Goal: Task Accomplishment & Management: Manage account settings

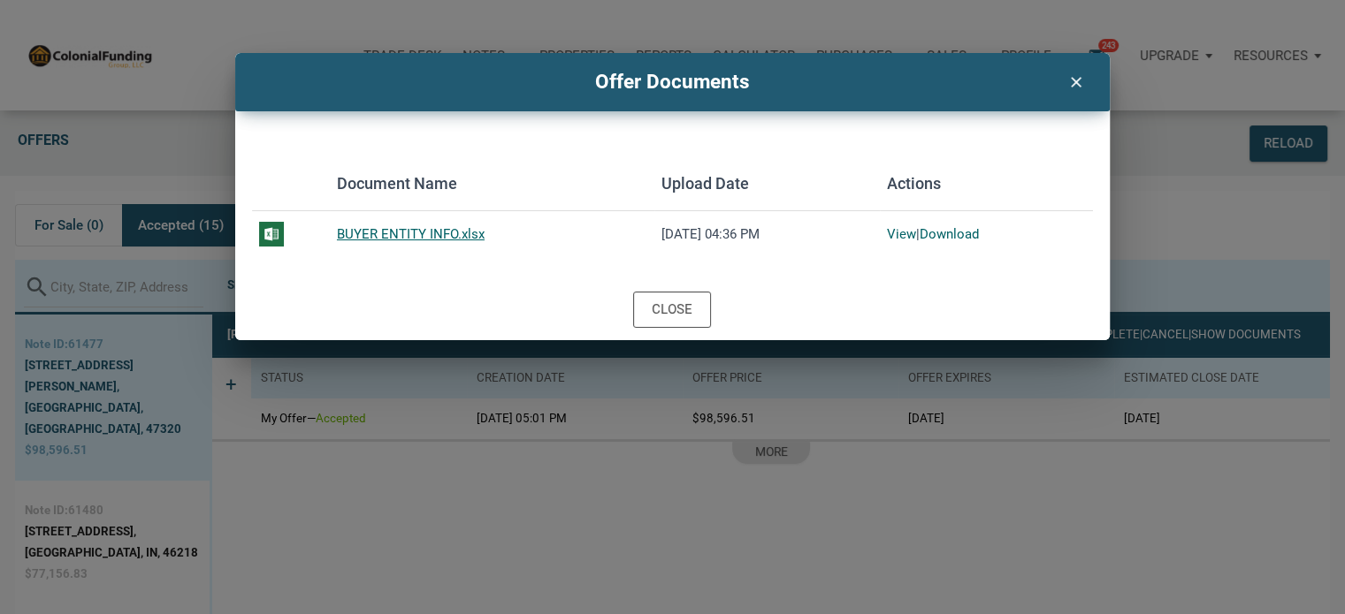
click at [1073, 81] on icon "clear" at bounding box center [1075, 80] width 21 height 23
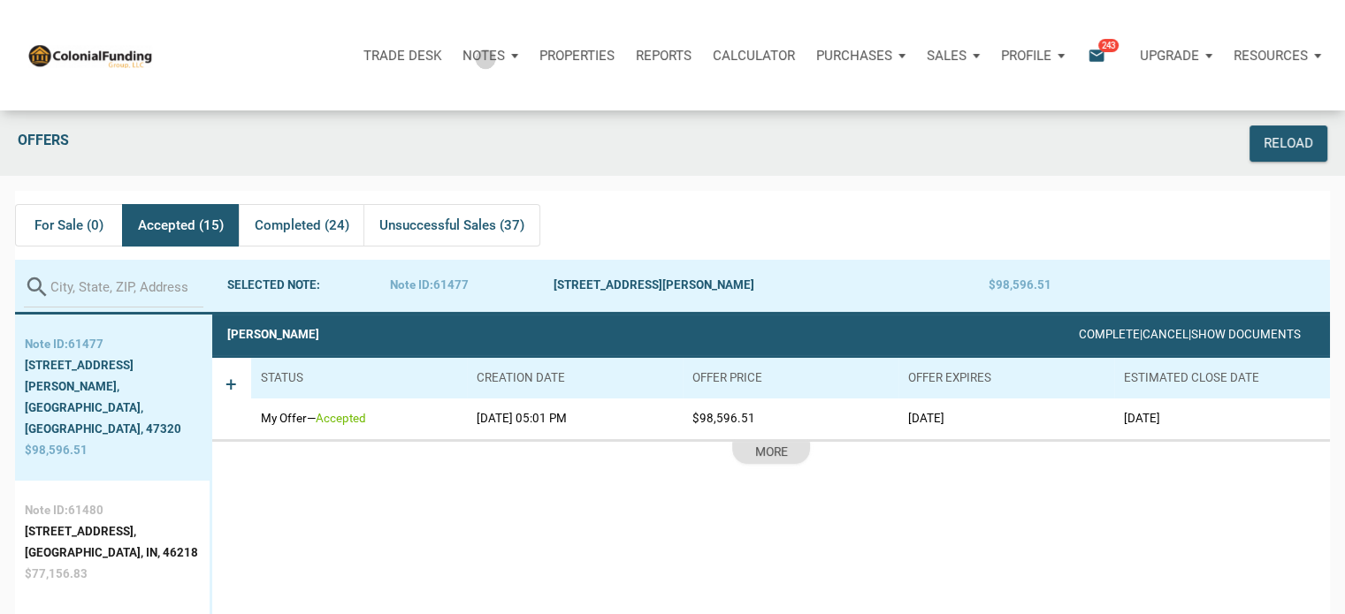
click at [485, 58] on p "Notes" at bounding box center [483, 56] width 42 height 16
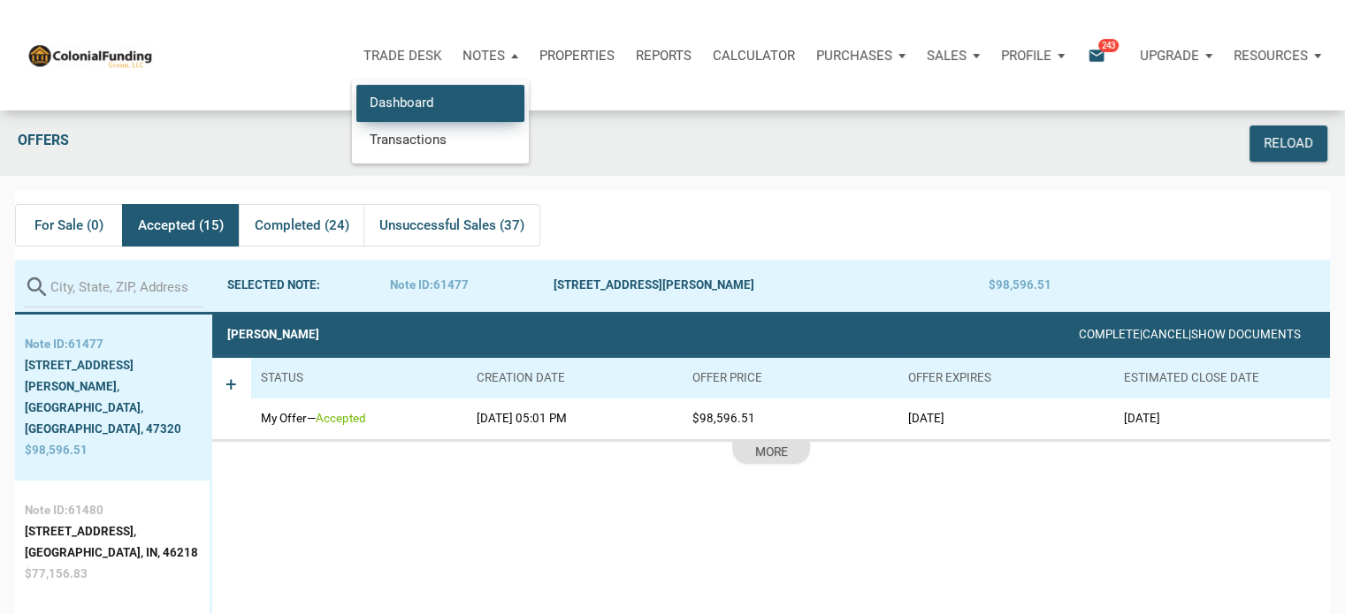
click at [392, 99] on link "Dashboard" at bounding box center [440, 103] width 168 height 36
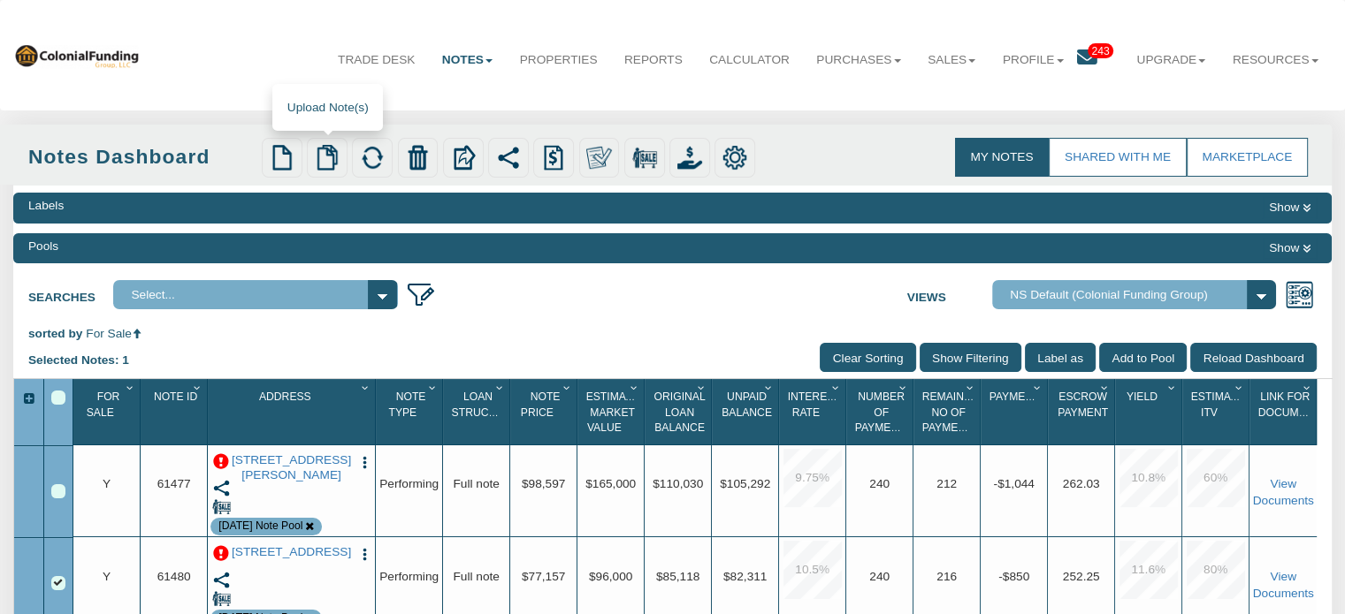
click at [322, 164] on img at bounding box center [327, 157] width 25 height 25
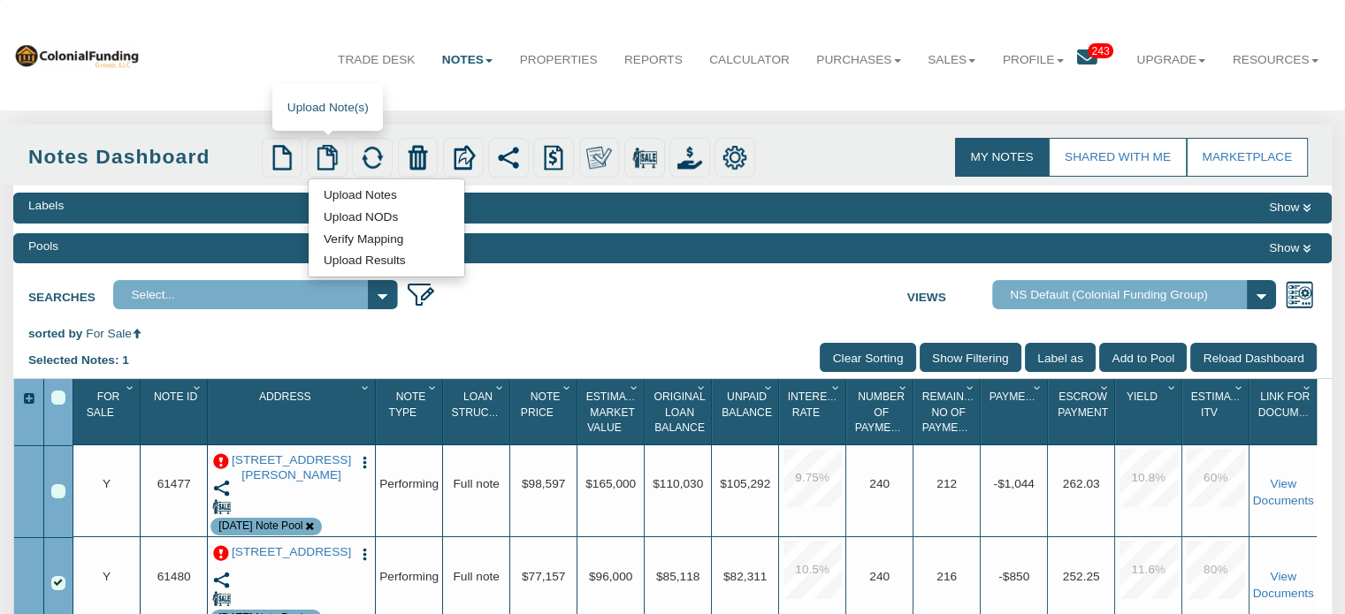
click at [361, 241] on link "Verify Mapping" at bounding box center [364, 239] width 110 height 18
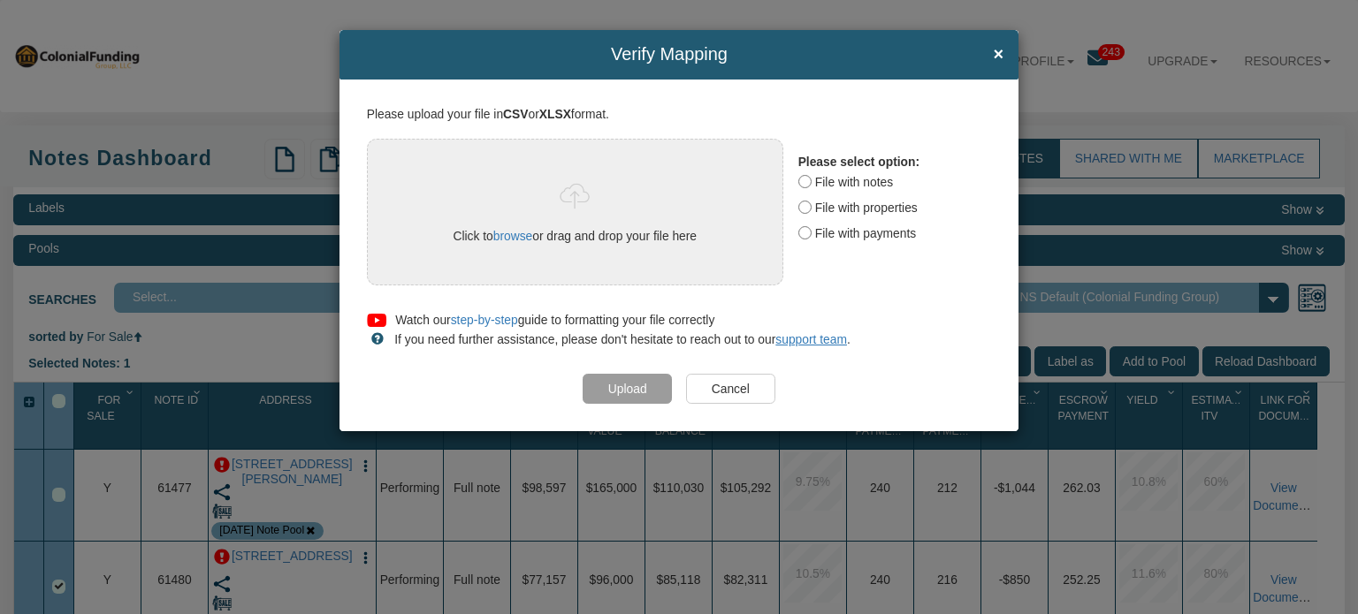
click at [751, 390] on input "Cancel" at bounding box center [730, 389] width 89 height 30
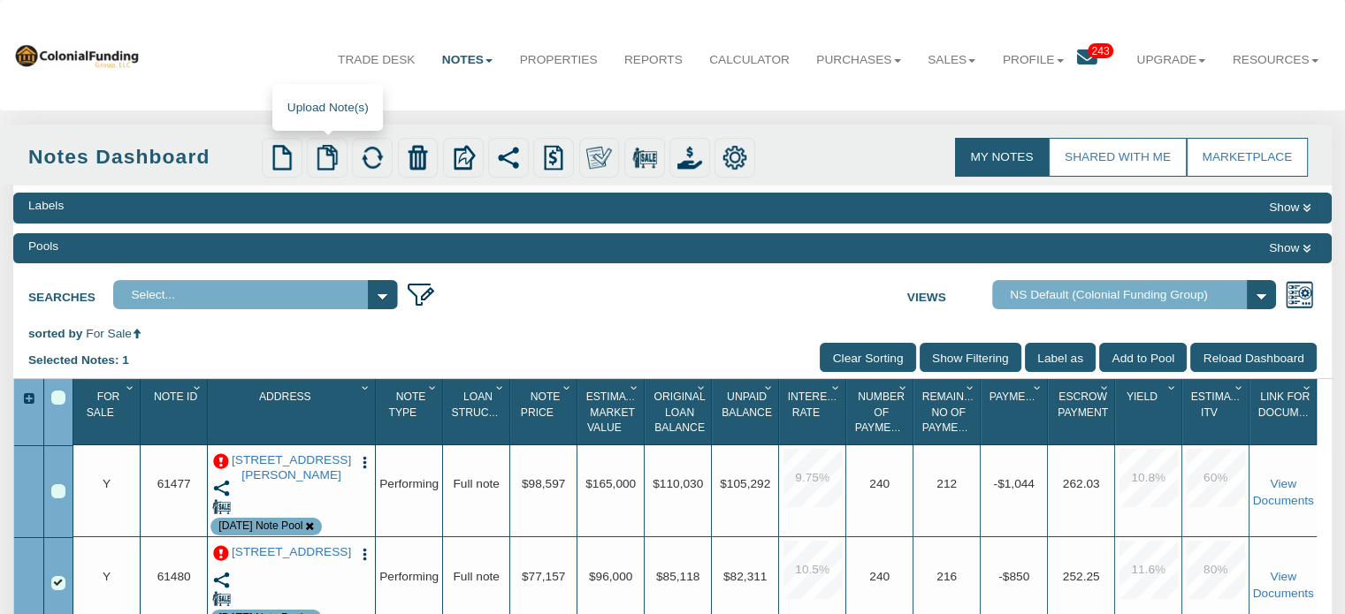
click at [321, 149] on img at bounding box center [327, 157] width 25 height 25
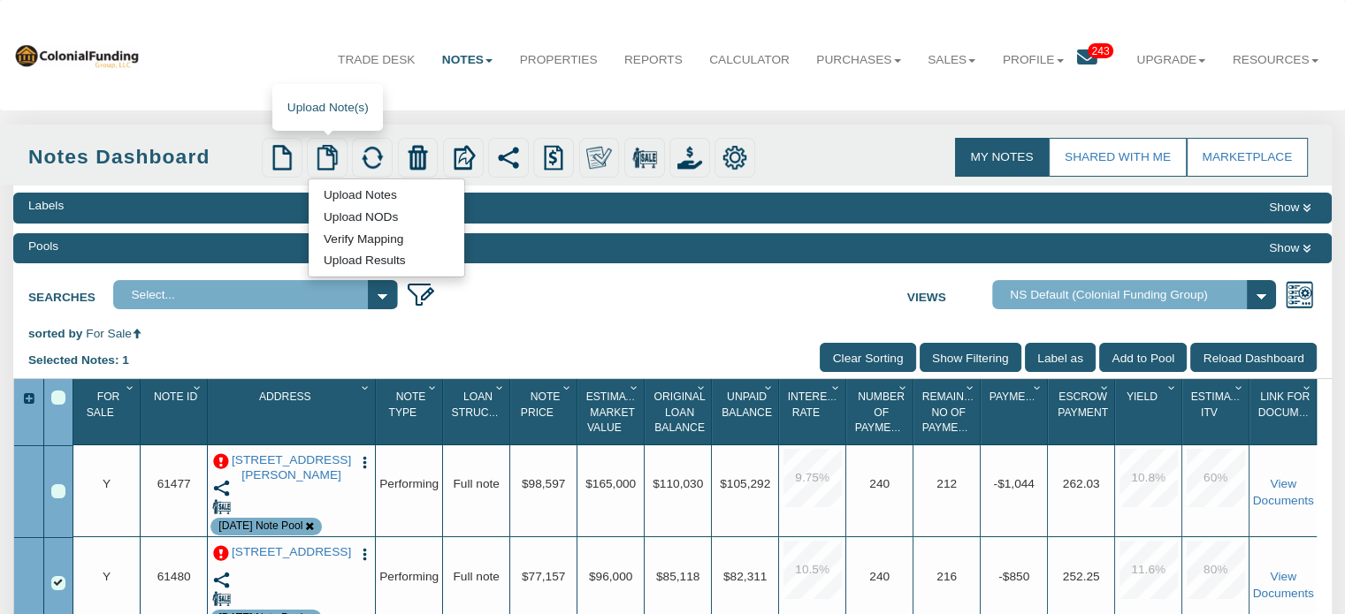
click at [337, 198] on link "Upload Notes" at bounding box center [360, 195] width 103 height 18
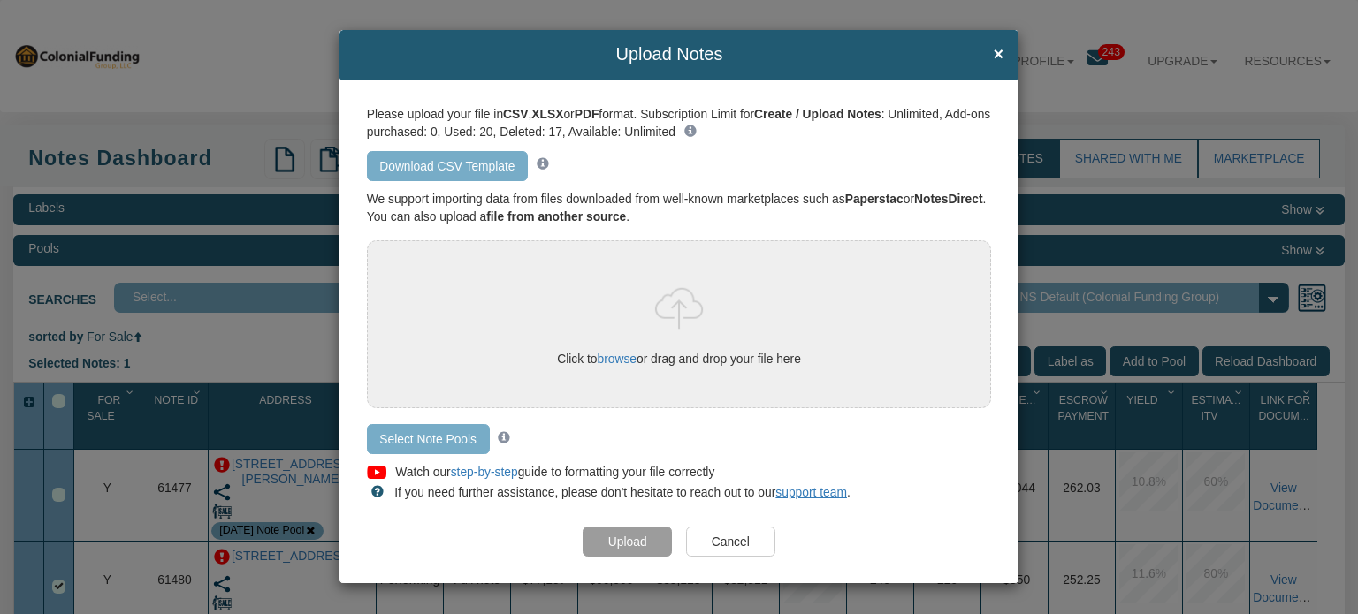
click at [416, 164] on link "Download CSV Template" at bounding box center [447, 166] width 161 height 30
click at [998, 52] on span "×" at bounding box center [998, 54] width 11 height 19
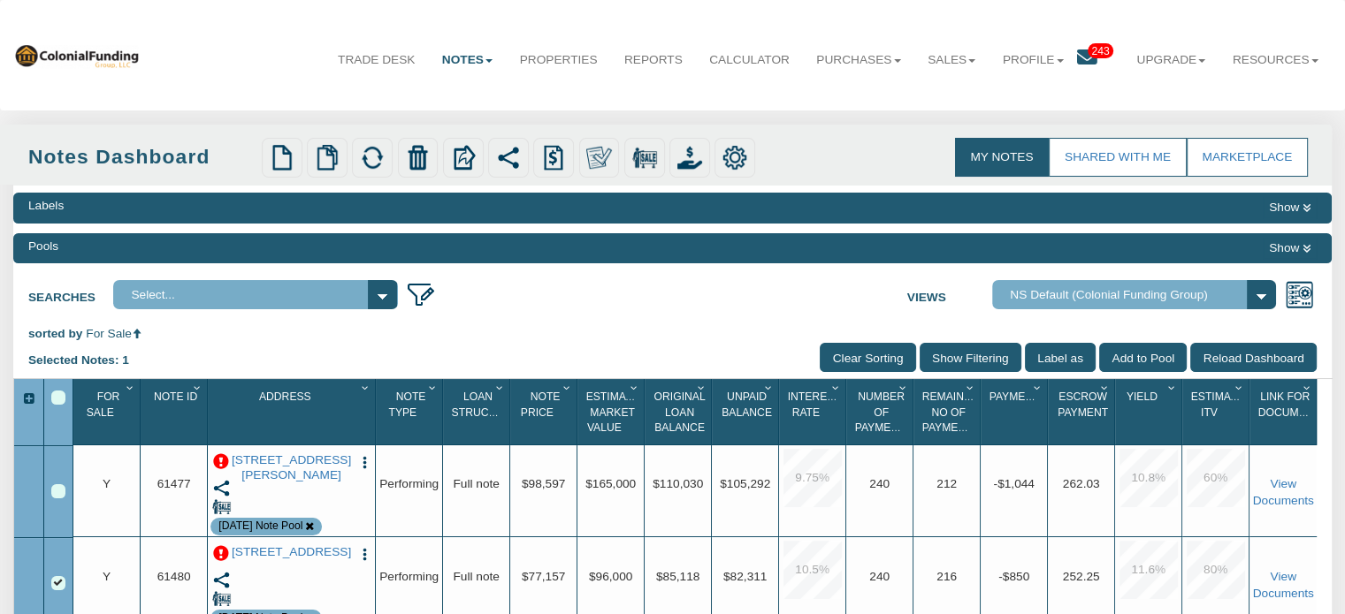
click at [1263, 294] on select "Admin View Default View For Sale Note School 1 NS Default (Colonial Funding Gro…" at bounding box center [1134, 294] width 285 height 29
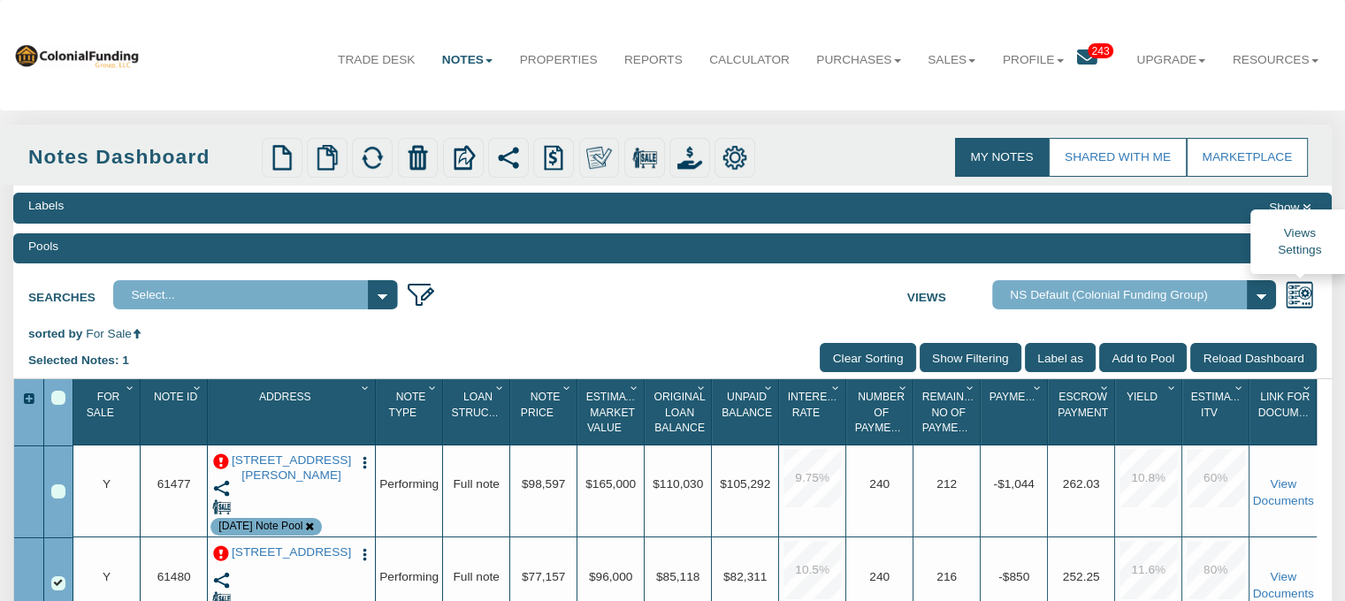
click at [1301, 294] on img at bounding box center [1299, 294] width 29 height 29
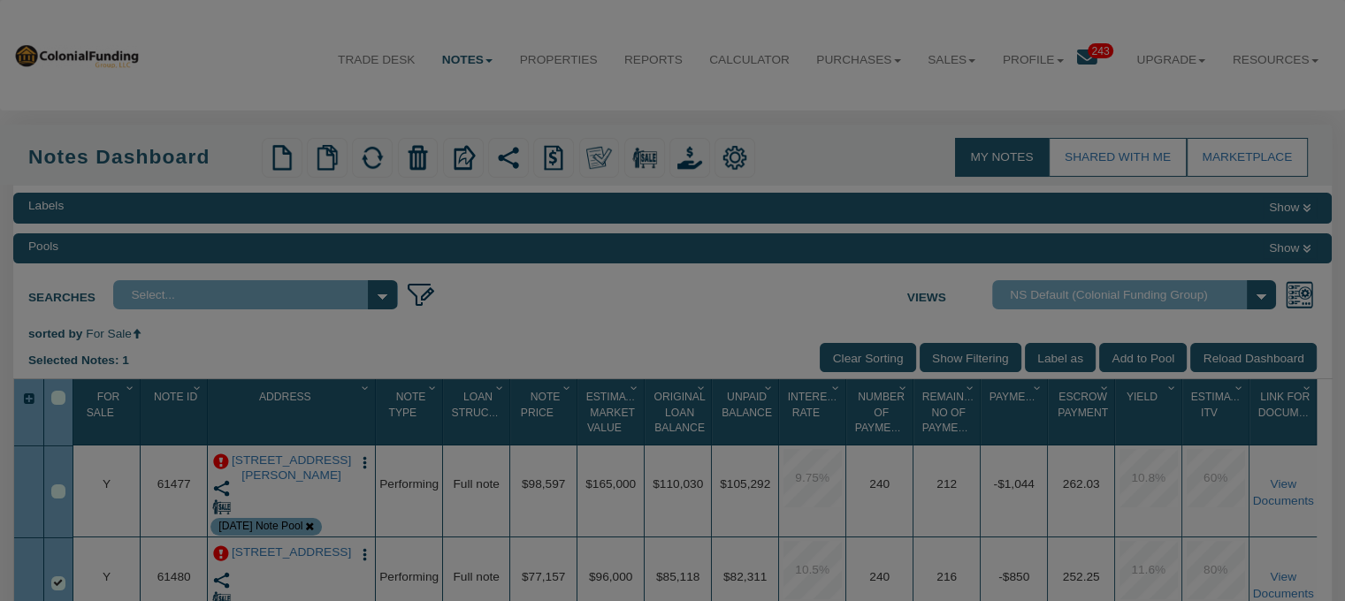
type input "NS Default (Colonial Funding Group)"
checkbox input "true"
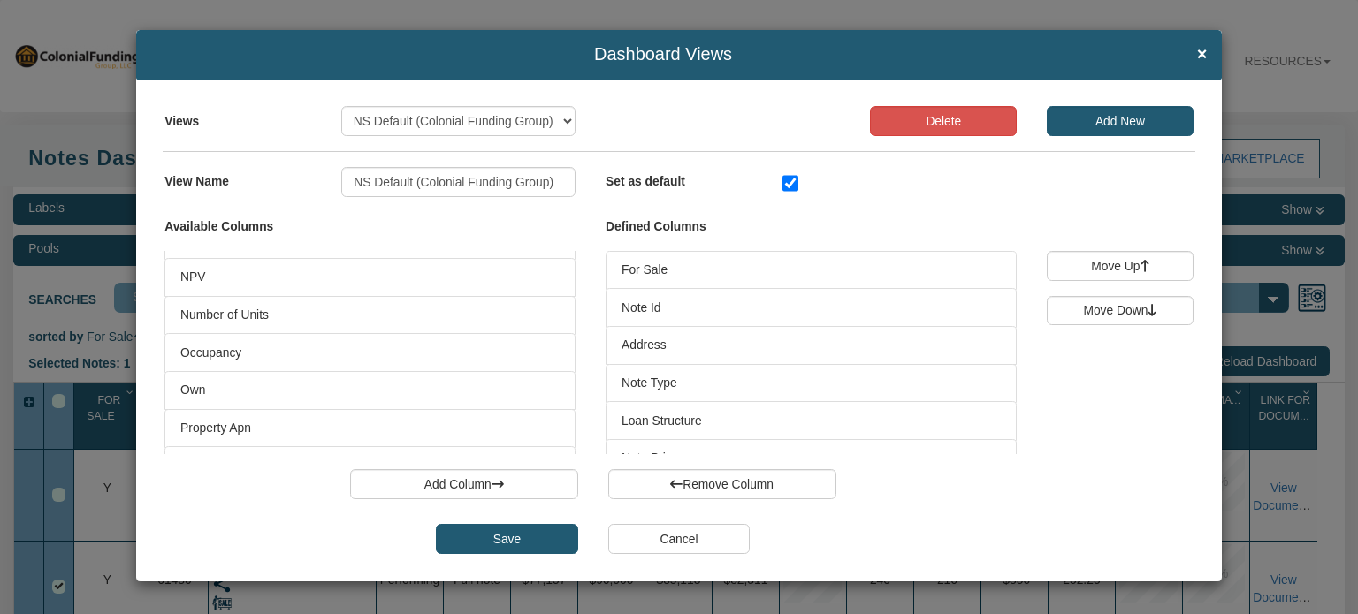
scroll to position [2079, 0]
click at [337, 364] on li "Own" at bounding box center [369, 377] width 411 height 39
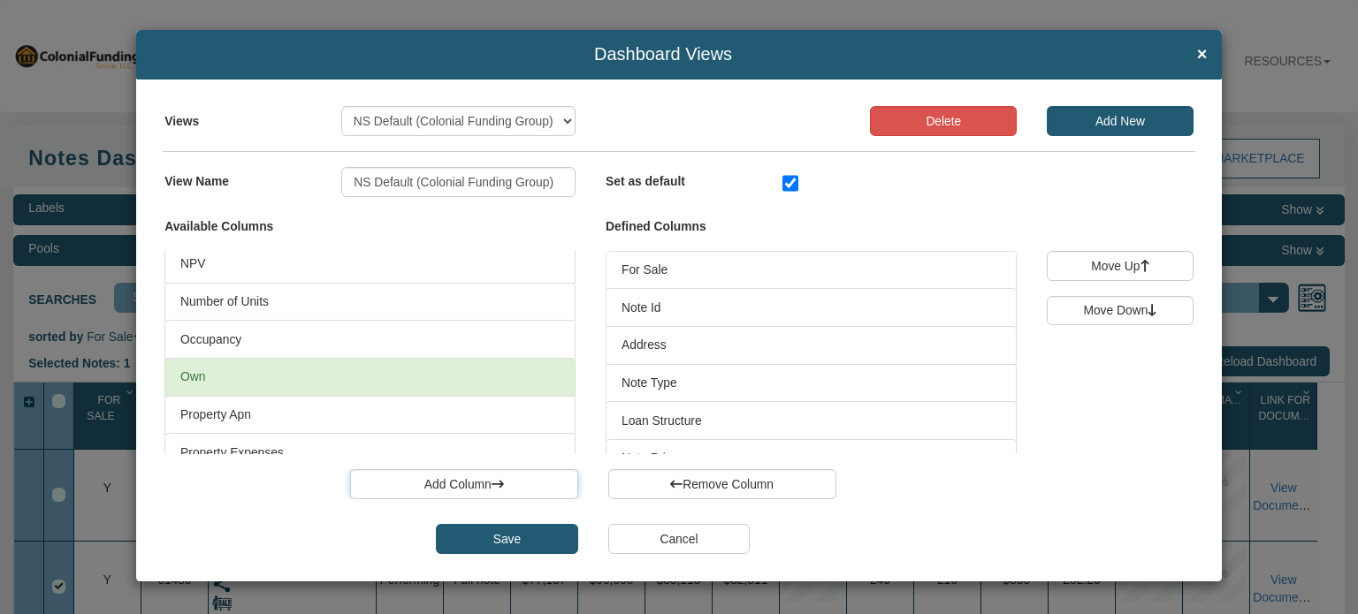
click at [453, 486] on button "Add Column" at bounding box center [464, 484] width 228 height 30
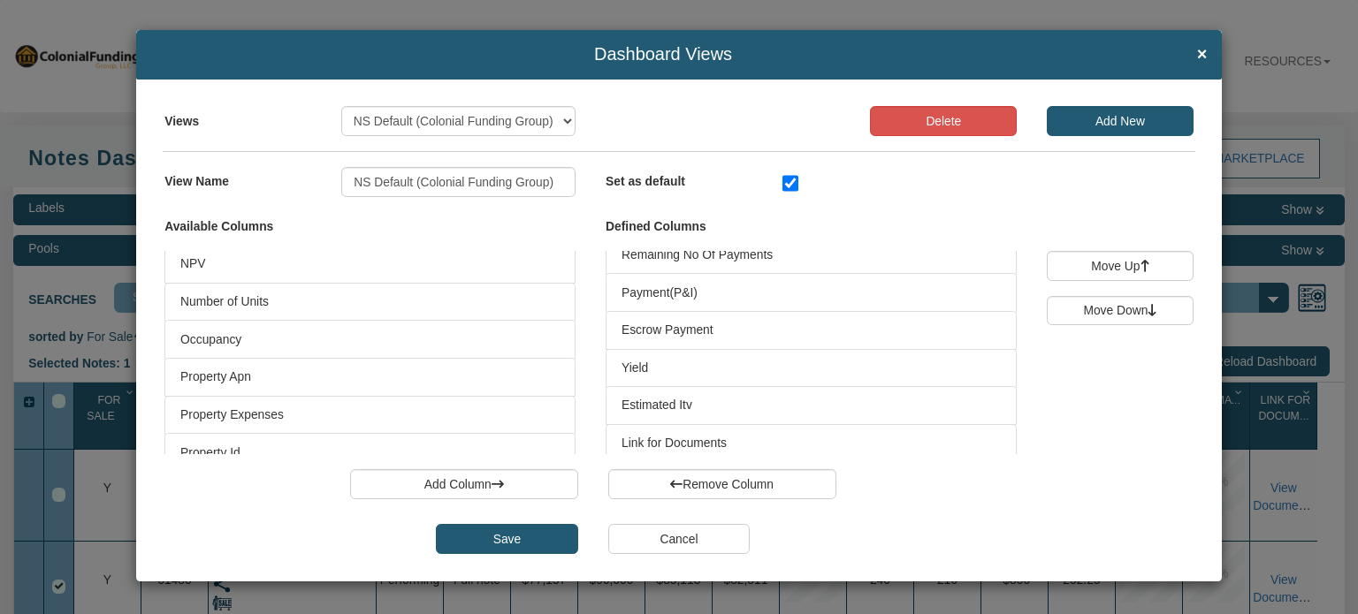
scroll to position [484, 0]
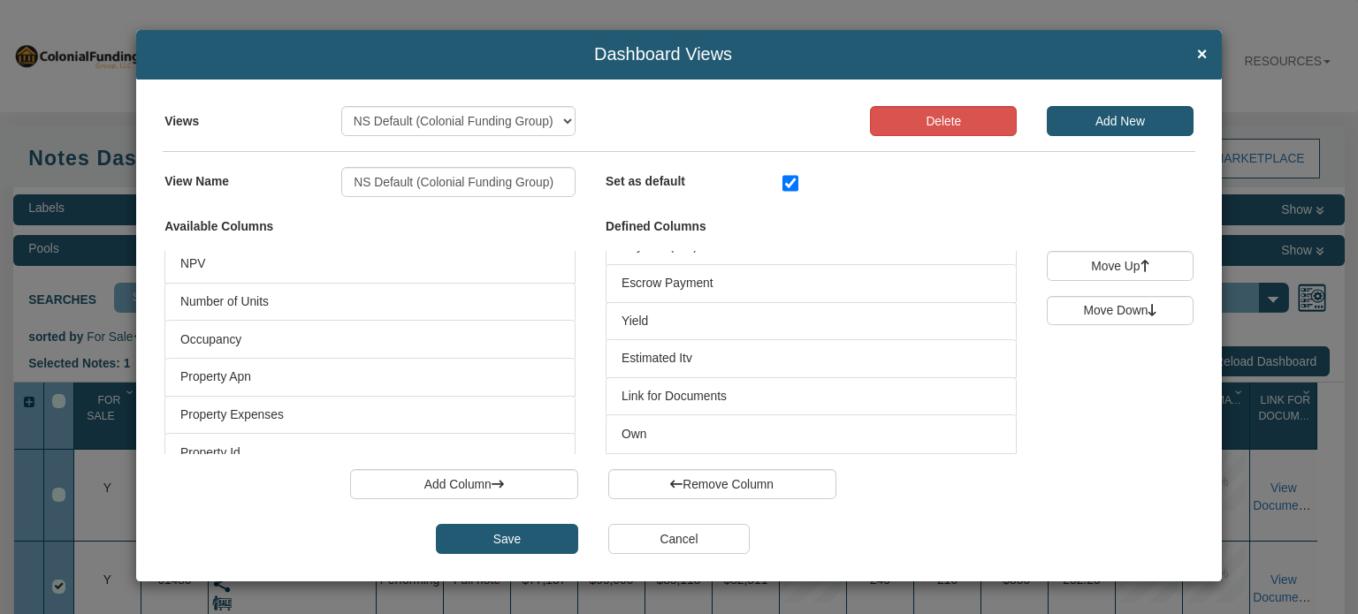
click at [843, 428] on li "Own" at bounding box center [811, 434] width 411 height 39
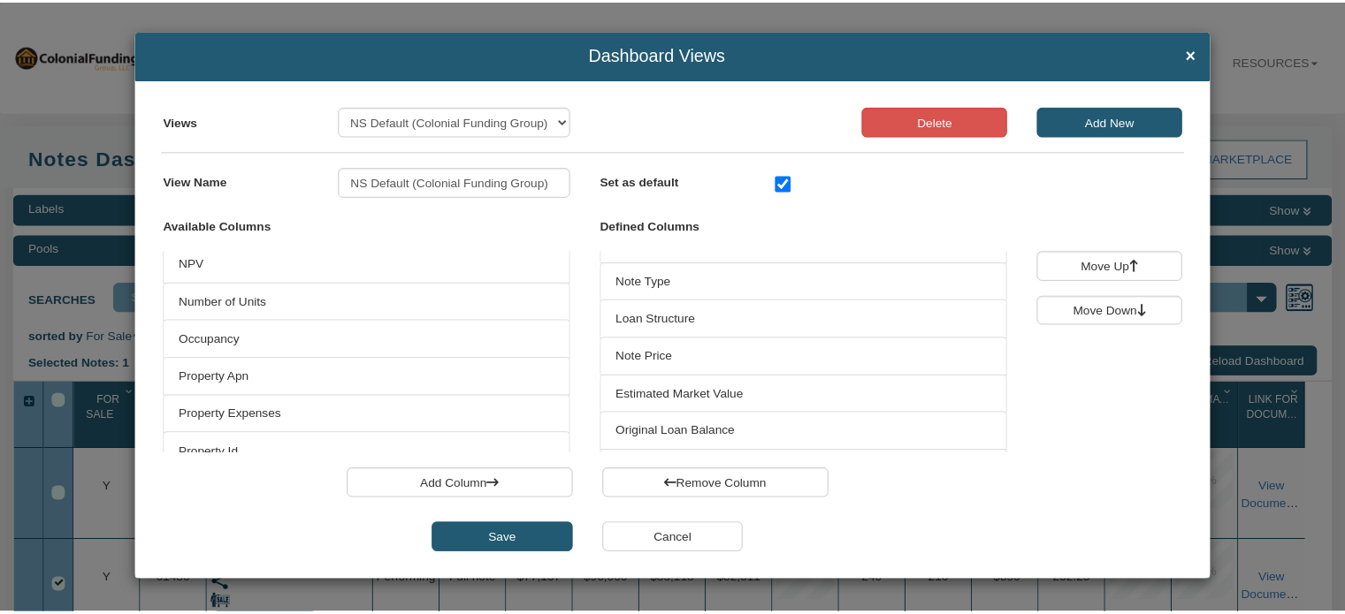
scroll to position [0, 0]
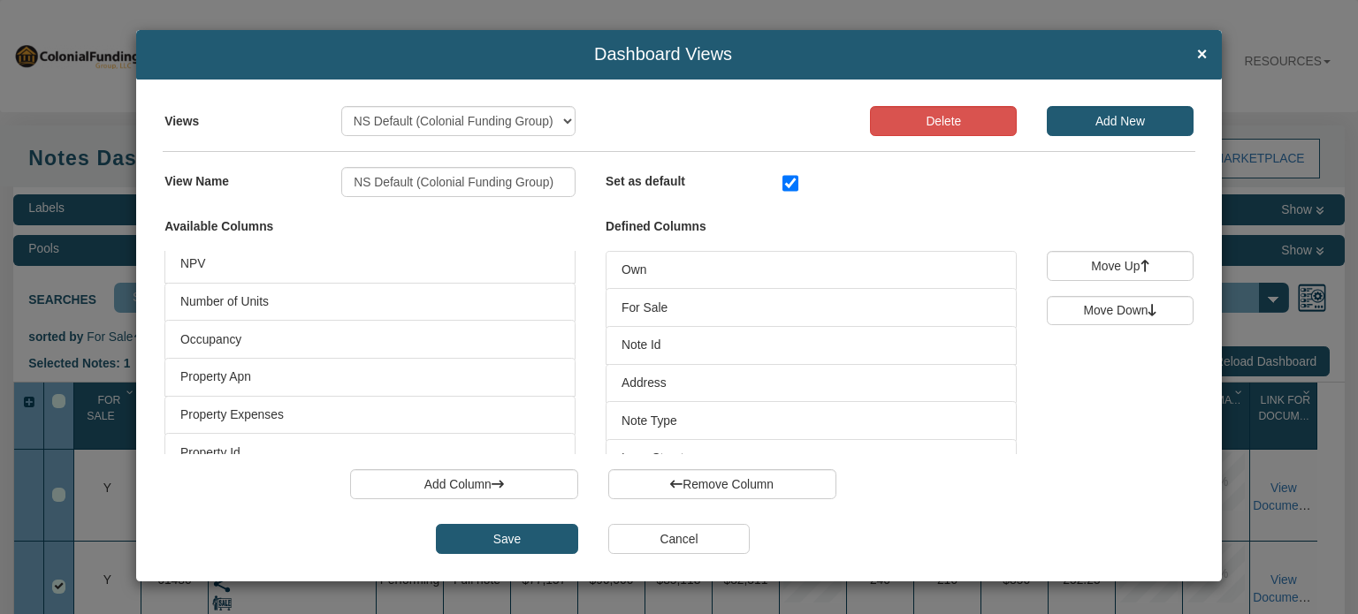
click at [538, 538] on input "Save" at bounding box center [507, 539] width 142 height 30
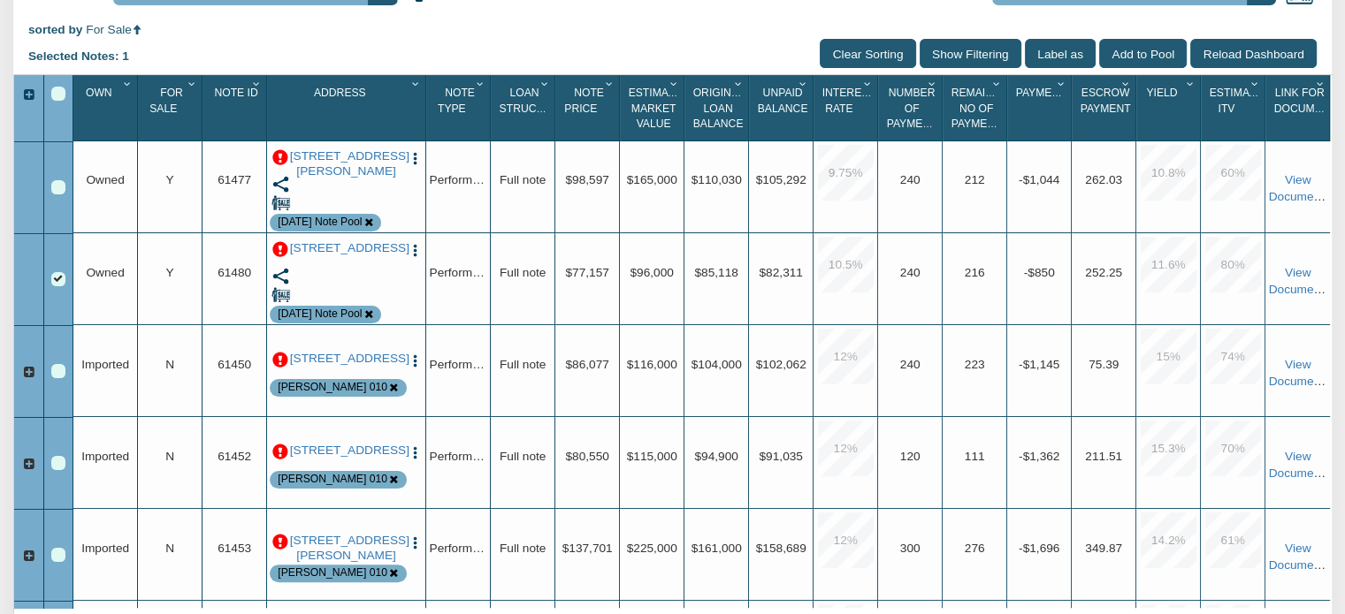
scroll to position [250, 0]
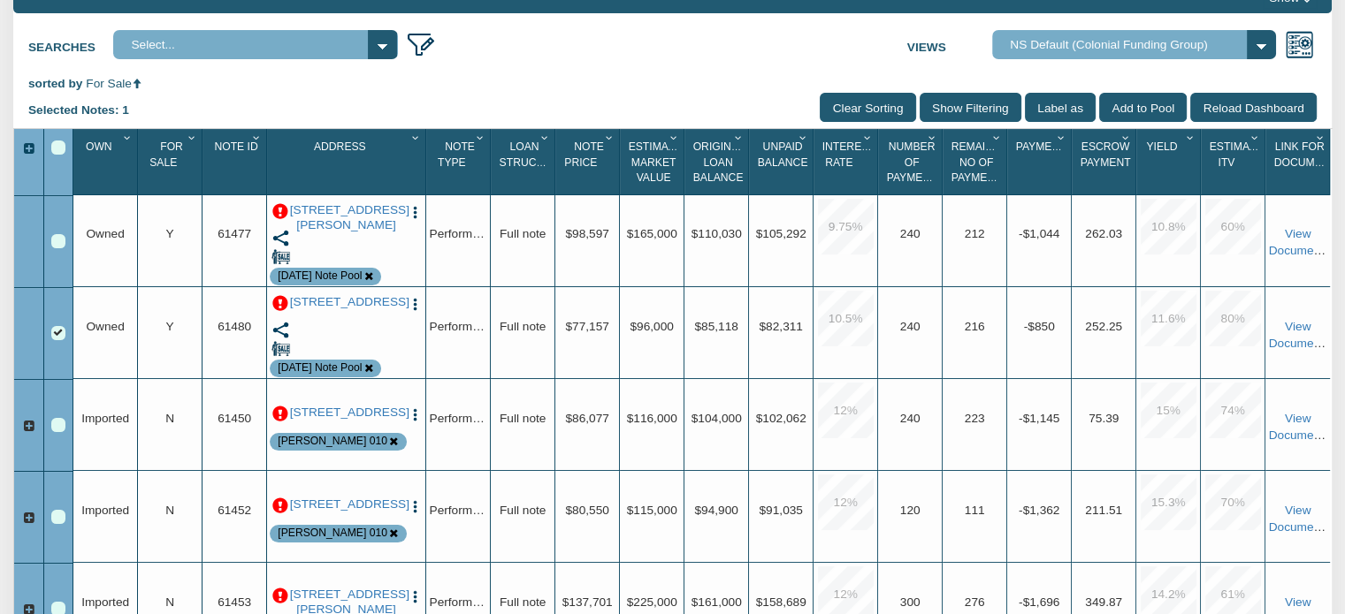
click at [125, 138] on icon "Column Menu" at bounding box center [127, 138] width 17 height 11
click at [88, 210] on button "Sort Ascending" at bounding box center [87, 212] width 124 height 33
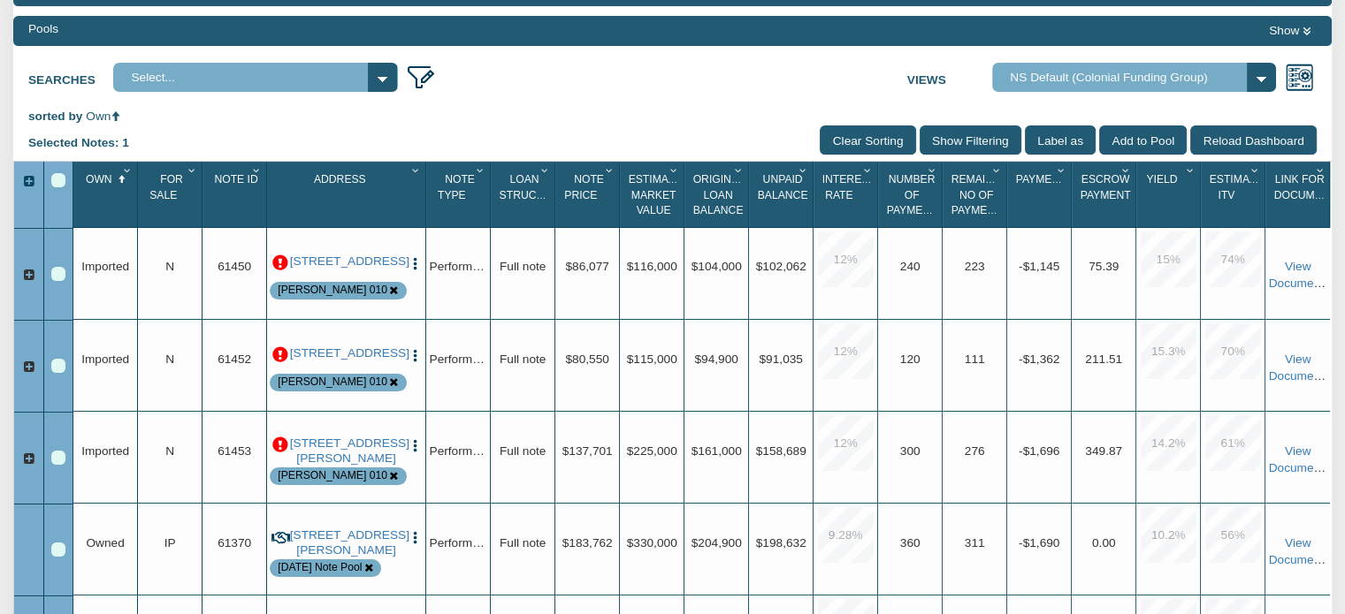
scroll to position [221, 0]
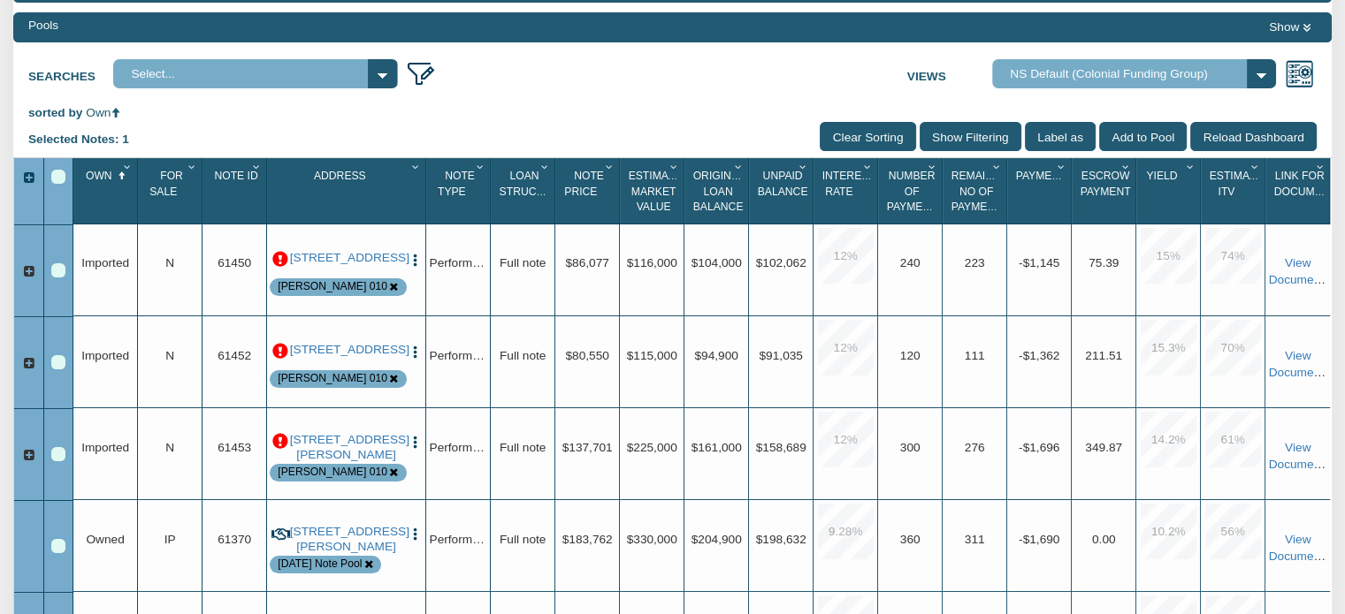
click at [126, 167] on icon "Column Menu" at bounding box center [127, 167] width 17 height 11
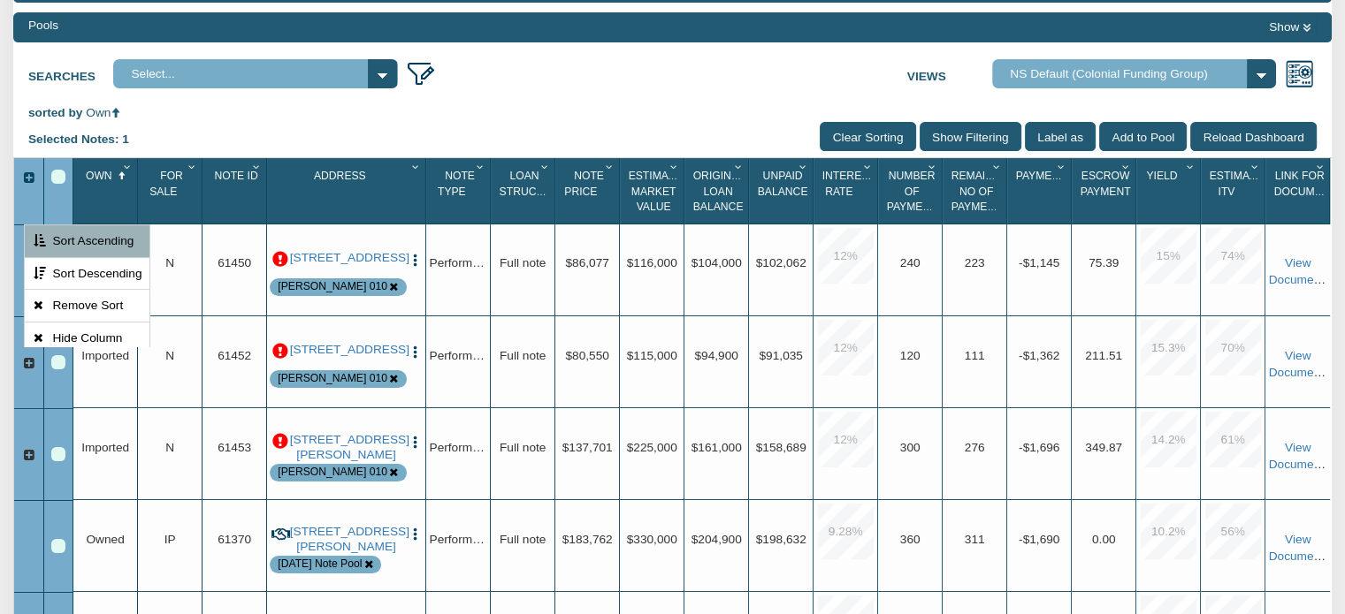
click at [965, 135] on input "Show Filtering" at bounding box center [971, 136] width 102 height 29
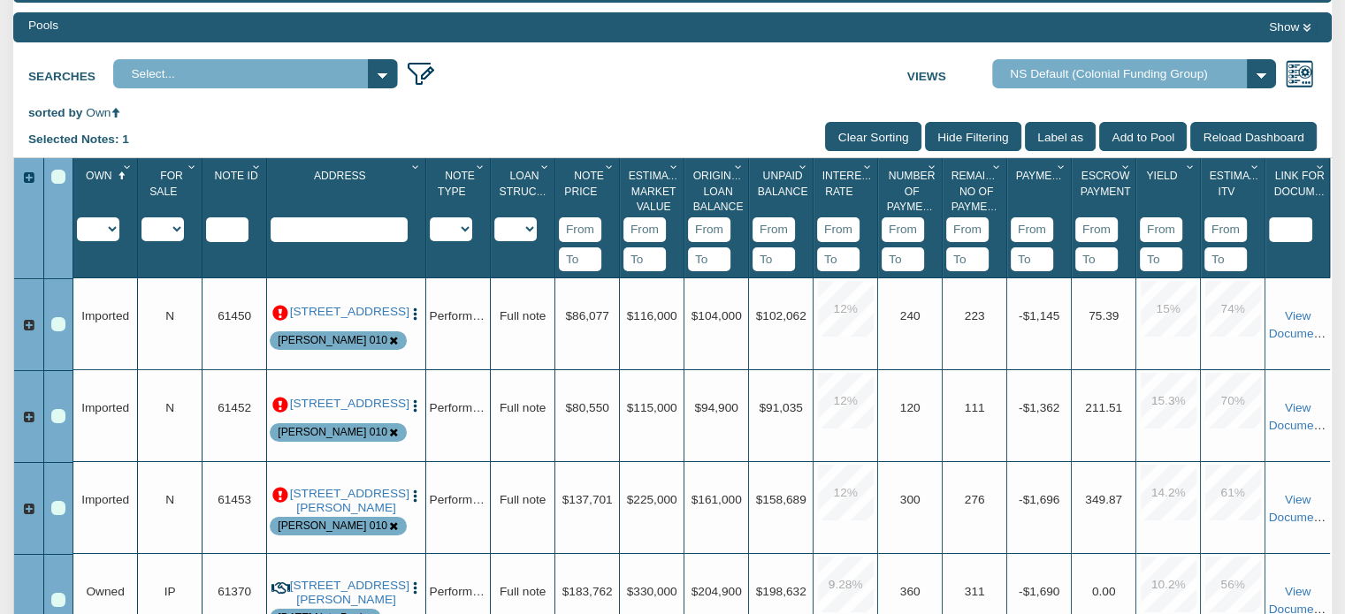
click at [113, 229] on select "Imported Owned Sold Closed Loan Mod" at bounding box center [98, 230] width 42 height 24
click at [591, 76] on div "Searches Select... 123 main Views Admin View Default View For Sale Note School …" at bounding box center [672, 71] width 1318 height 37
click at [57, 324] on div "Row 1, Row Selection Checkbox" at bounding box center [58, 324] width 14 height 14
click at [60, 416] on div "Row 3, Row Selection Checkbox" at bounding box center [58, 416] width 14 height 14
click at [57, 508] on div "Row 5, Row Selection Checkbox" at bounding box center [58, 508] width 14 height 14
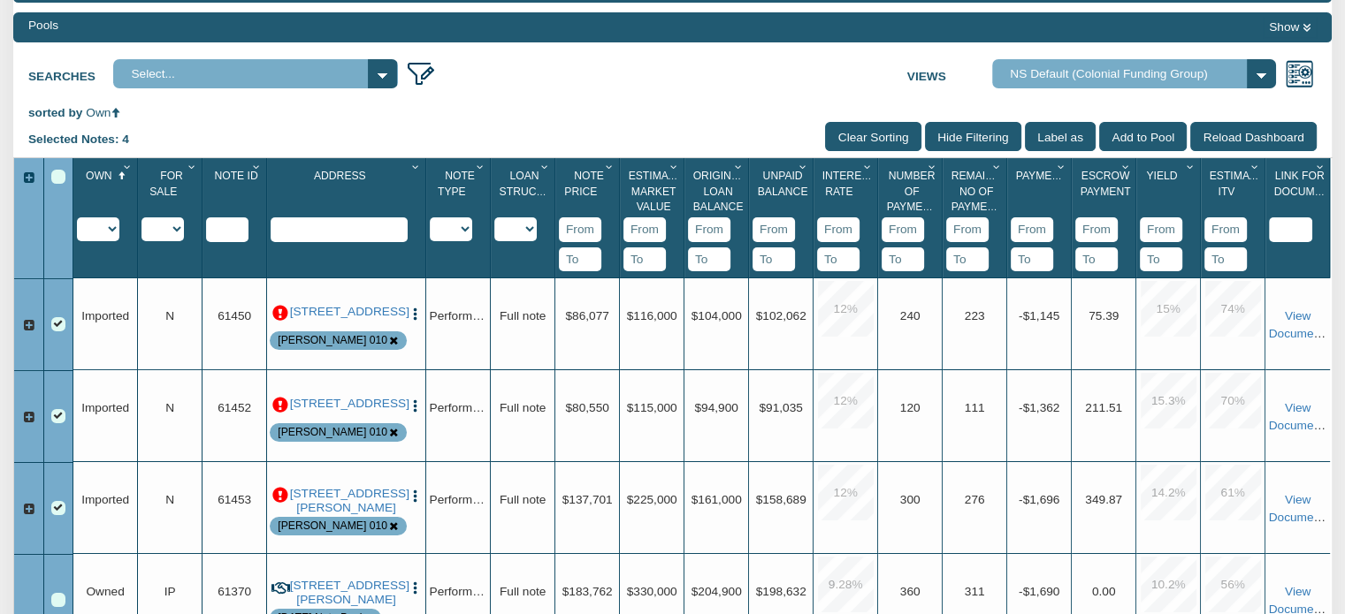
click at [113, 227] on select "Imported Owned Sold Closed Loan Mod" at bounding box center [98, 230] width 42 height 24
click at [77, 219] on select "Imported Owned Sold Closed Loan Mod" at bounding box center [98, 230] width 42 height 24
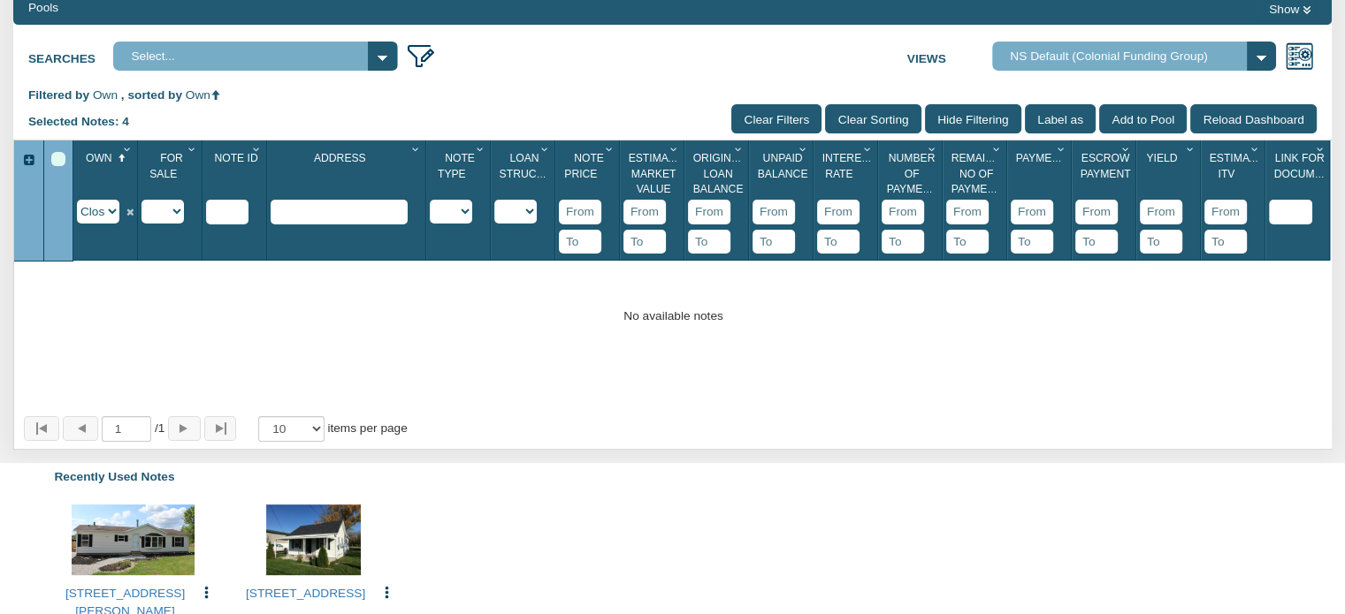
scroll to position [236, 0]
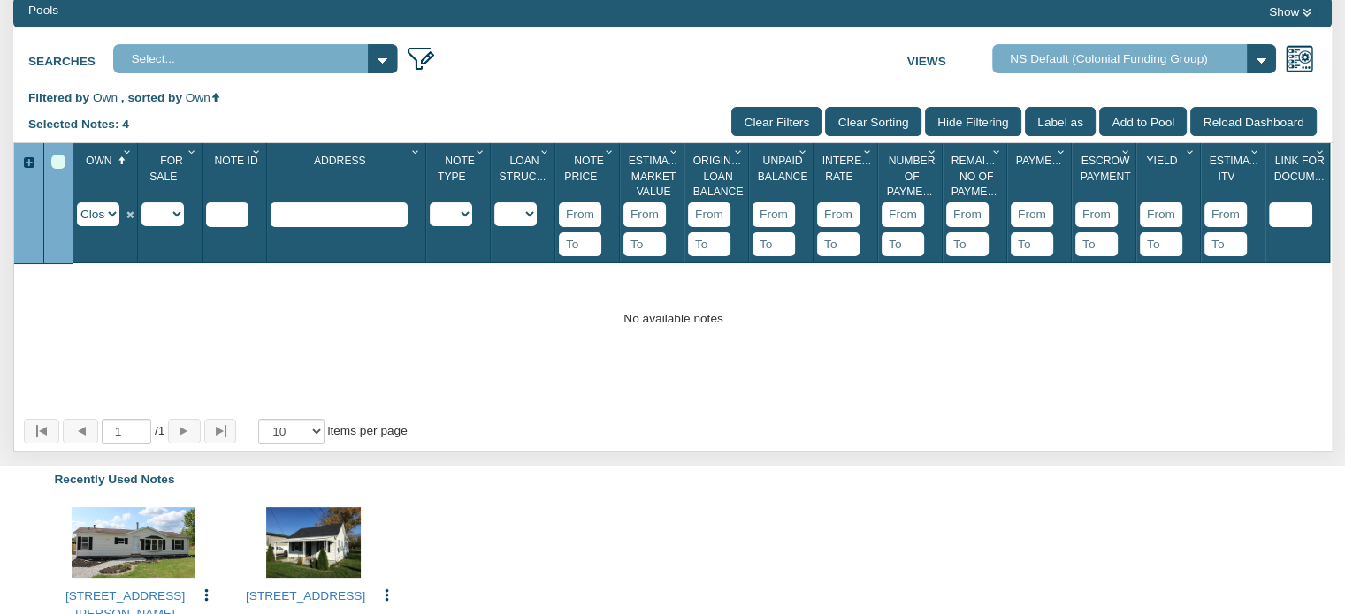
click at [111, 220] on select "Imported Owned Sold Closed Loan Mod" at bounding box center [98, 214] width 42 height 24
click at [77, 204] on select "Imported Owned Sold Closed Loan Mod" at bounding box center [98, 214] width 42 height 24
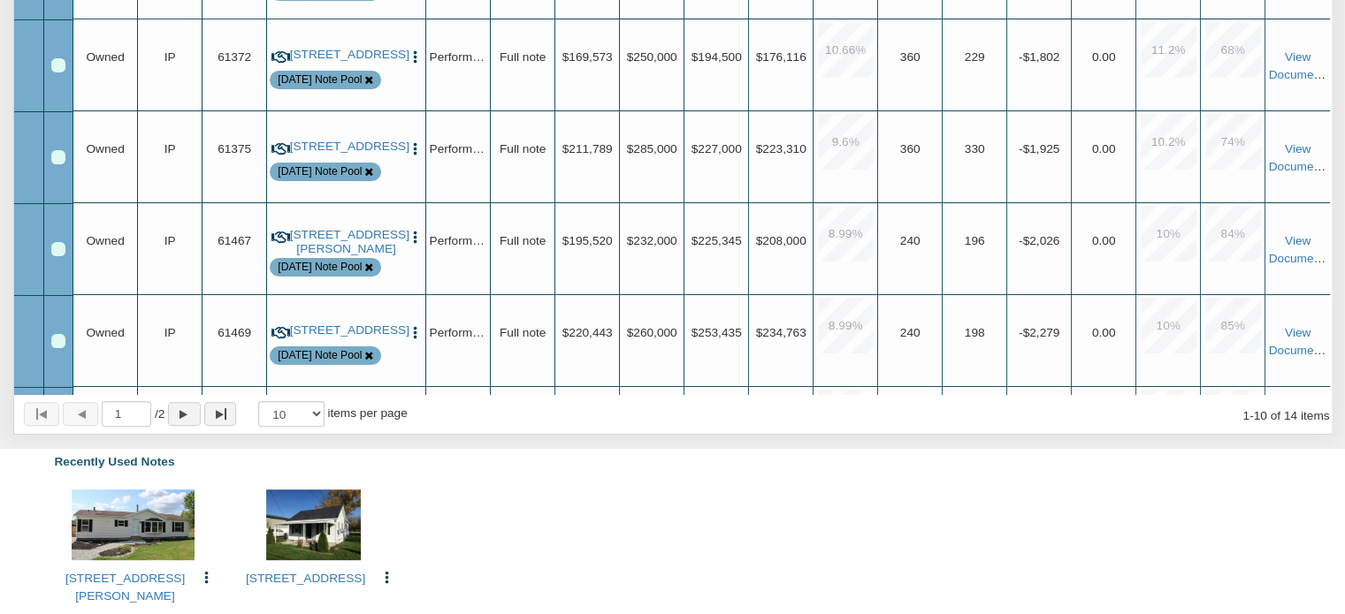
scroll to position [0, 0]
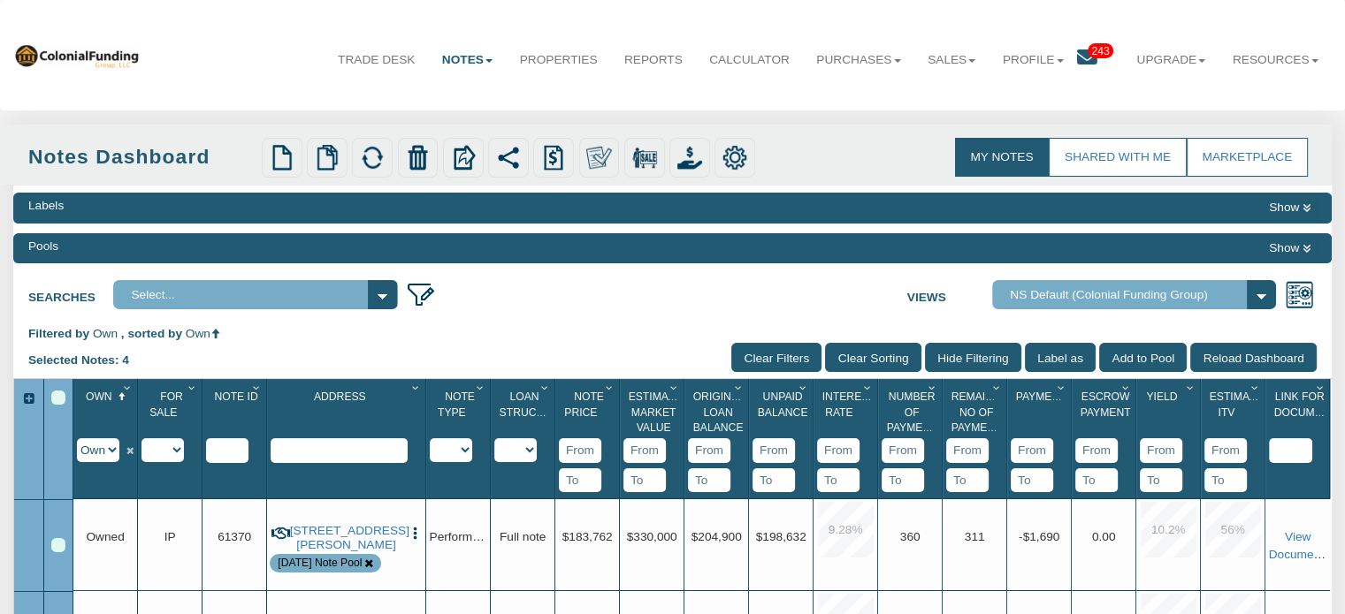
click at [112, 453] on select "Imported Owned Sold Closed Loan Mod" at bounding box center [98, 451] width 42 height 24
click at [129, 454] on icon at bounding box center [130, 465] width 14 height 57
select select "?"
